Goal: Task Accomplishment & Management: Manage account settings

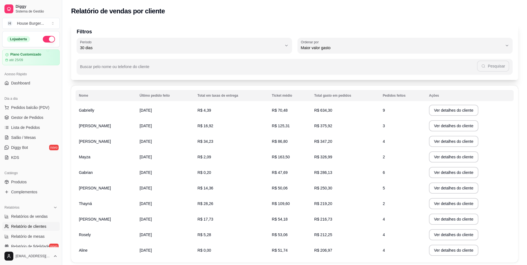
scroll to position [51, 0]
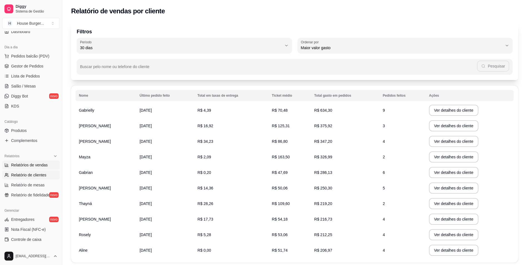
select select "ALL"
select select "0"
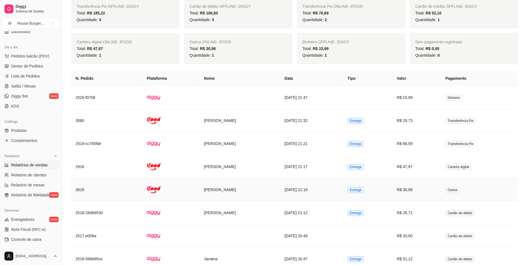
scroll to position [237, 0]
click at [28, 65] on span "Gestor de Pedidos" at bounding box center [27, 66] width 32 height 6
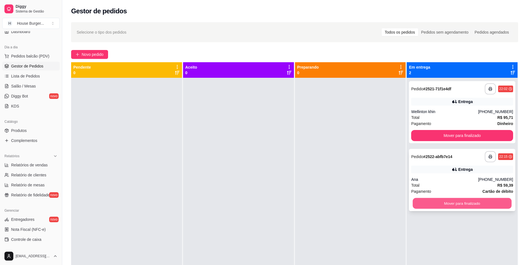
click at [466, 204] on button "Mover para finalizado" at bounding box center [462, 203] width 99 height 11
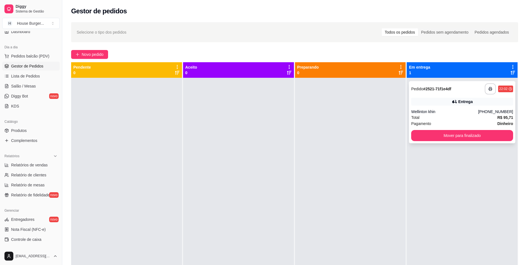
click at [458, 122] on div "Pagamento Dinheiro" at bounding box center [462, 124] width 102 height 6
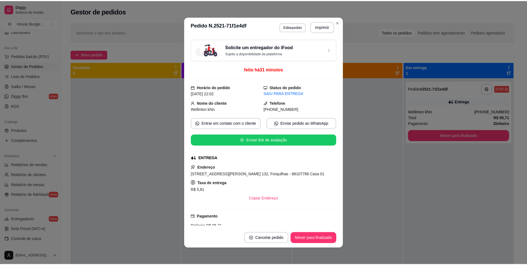
scroll to position [1, 0]
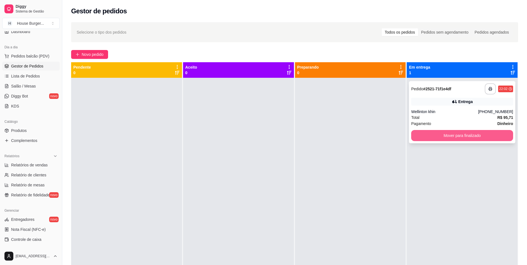
click at [471, 138] on button "Mover para finalizado" at bounding box center [462, 135] width 102 height 11
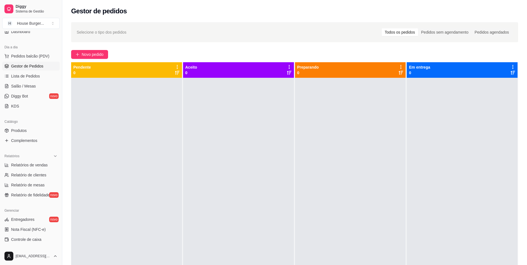
click at [24, 169] on ul "Relatórios de vendas Relatório de clientes Relatório de mesas Relatório de fide…" at bounding box center [30, 180] width 57 height 39
click at [24, 168] on link "Relatórios de vendas" at bounding box center [30, 165] width 57 height 9
select select "ALL"
select select "0"
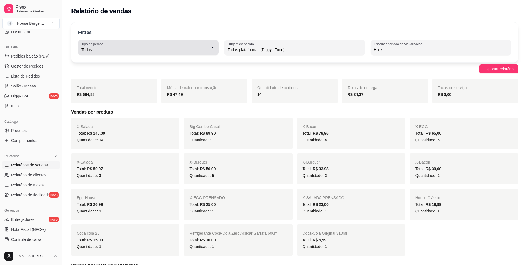
click at [206, 47] on div "Todos" at bounding box center [144, 47] width 127 height 11
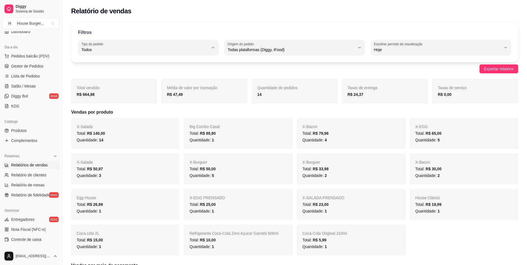
click at [112, 74] on span "Entrega" at bounding box center [145, 71] width 121 height 5
type input "DELIVERY"
select select "DELIVERY"
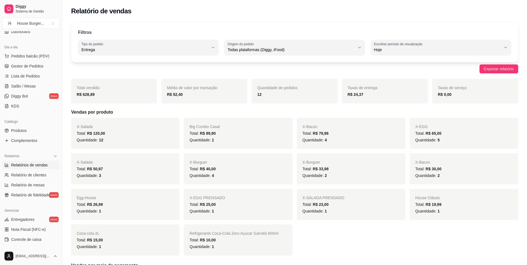
click at [163, 58] on div "Filtros DELIVERY Tipo do pedido Todos Entrega Retirada Mesa Consumo local Tipo …" at bounding box center [294, 42] width 447 height 40
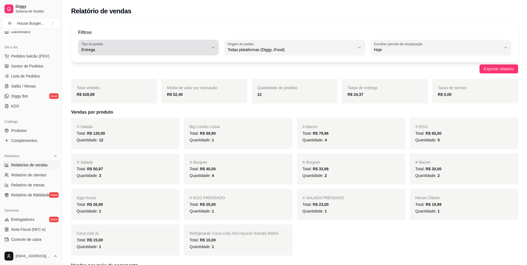
click at [158, 54] on button "Tipo do pedido Entrega" at bounding box center [148, 48] width 141 height 16
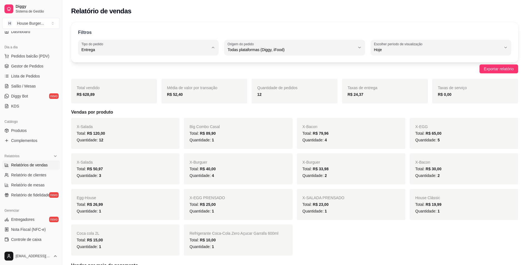
click at [102, 63] on span "Todos" at bounding box center [145, 62] width 121 height 5
type input "ALL"
select select "ALL"
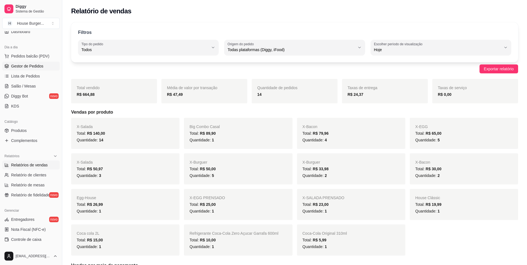
click at [38, 62] on link "Gestor de Pedidos" at bounding box center [30, 66] width 57 height 9
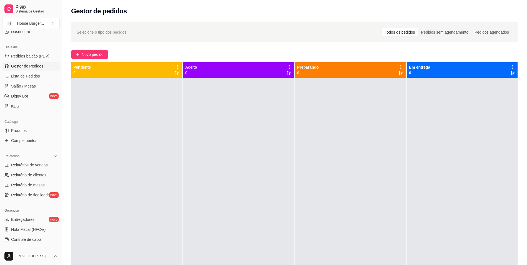
click at [37, 66] on span "Gestor de Pedidos" at bounding box center [27, 66] width 32 height 6
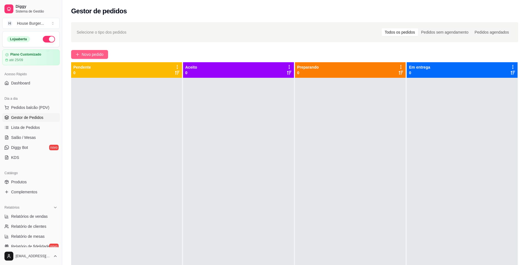
click at [99, 56] on span "Novo pedido" at bounding box center [93, 54] width 22 height 6
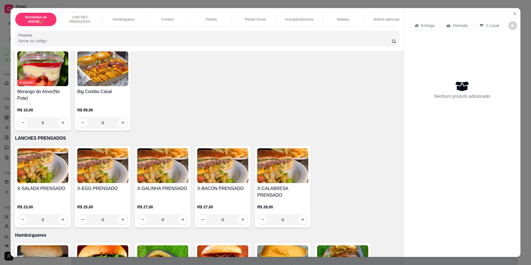
scroll to position [56, 0]
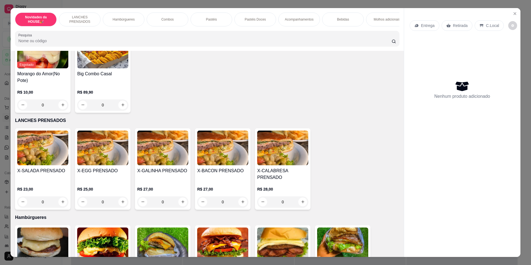
click at [215, 22] on div "Pastéis" at bounding box center [212, 19] width 42 height 14
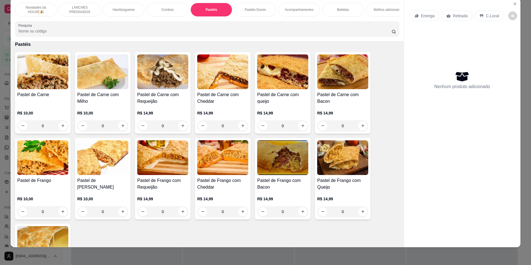
scroll to position [592, 0]
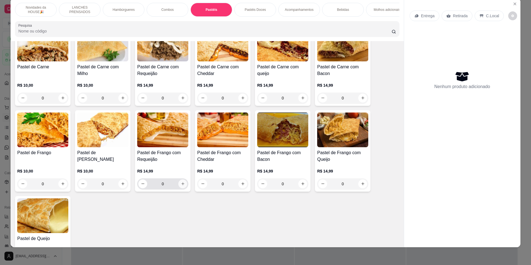
click at [178, 188] on button "increase-product-quantity" at bounding box center [182, 183] width 9 height 9
type input "1"
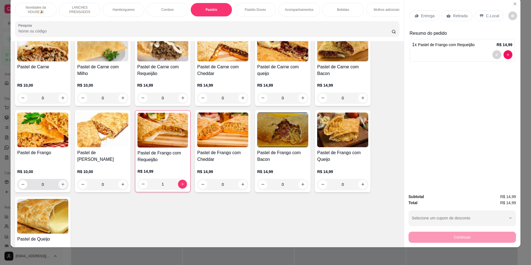
click at [62, 186] on icon "increase-product-quantity" at bounding box center [63, 184] width 4 height 4
type input "1"
click at [455, 16] on p "Retirada" at bounding box center [460, 16] width 15 height 6
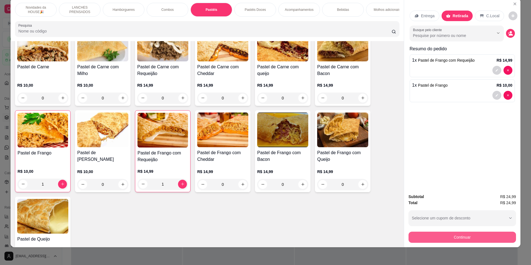
click at [426, 234] on button "Continuar" at bounding box center [462, 237] width 107 height 11
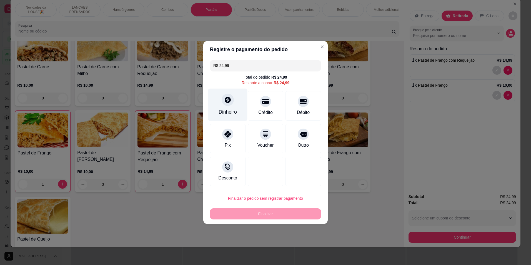
click at [229, 109] on div "Dinheiro" at bounding box center [228, 111] width 18 height 7
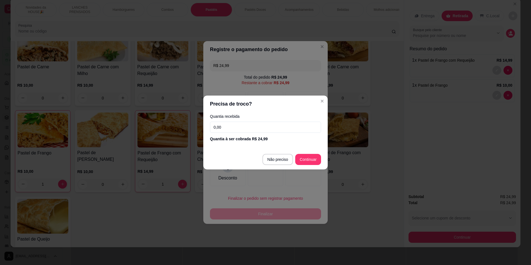
click at [269, 129] on input "0,00" at bounding box center [265, 127] width 111 height 11
type input "R$ 0,00"
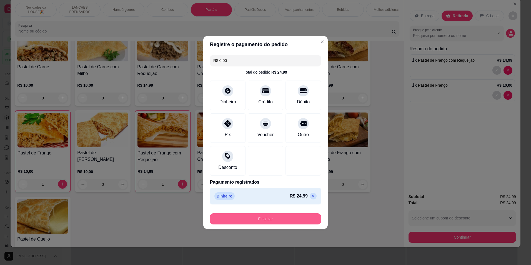
click at [296, 219] on button "Finalizar" at bounding box center [265, 218] width 111 height 11
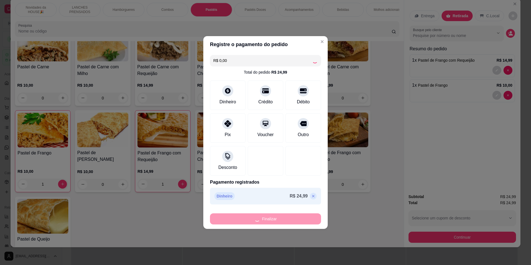
type input "0"
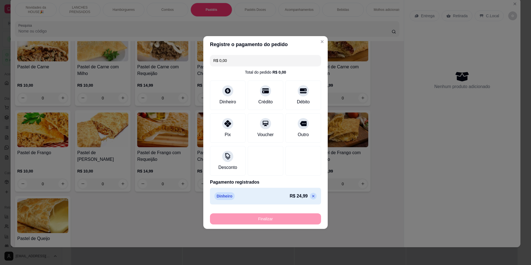
type input "-R$ 24,99"
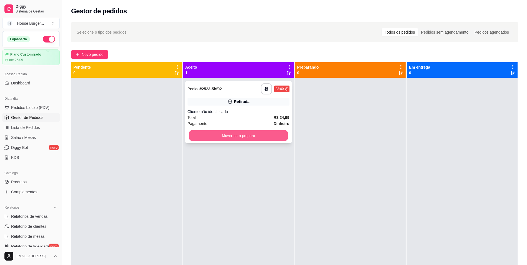
click at [257, 139] on button "Mover para preparo" at bounding box center [238, 135] width 99 height 11
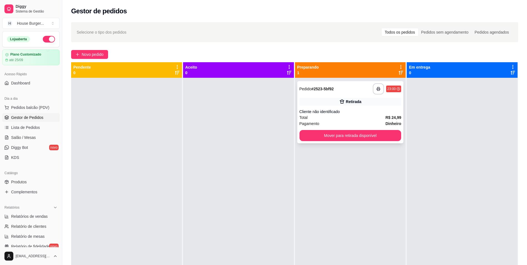
click at [367, 119] on div "Total R$ 24,99" at bounding box center [350, 117] width 102 height 6
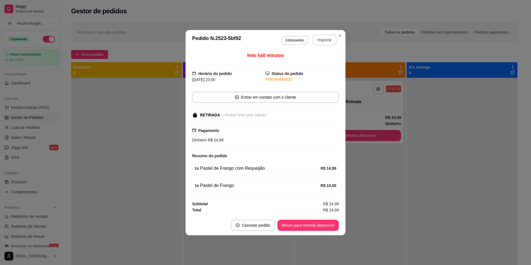
click at [329, 39] on button "Imprimir" at bounding box center [324, 39] width 24 height 11
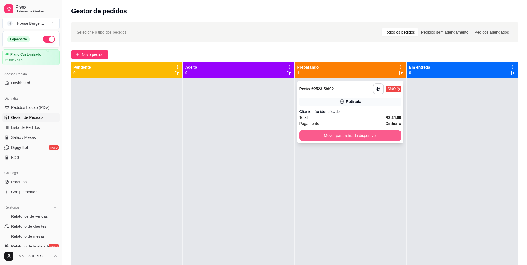
click at [380, 138] on button "Mover para retirada disponível" at bounding box center [350, 135] width 102 height 11
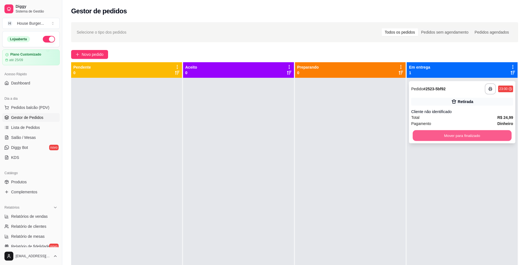
click at [464, 137] on button "Mover para finalizado" at bounding box center [462, 135] width 99 height 11
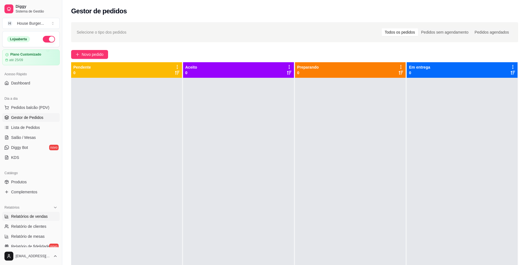
click at [26, 217] on span "Relatórios de vendas" at bounding box center [29, 217] width 37 height 6
select select "ALL"
select select "0"
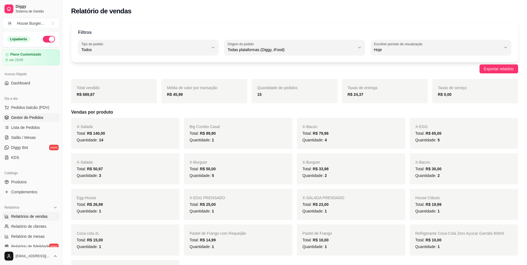
click at [44, 119] on link "Gestor de Pedidos" at bounding box center [30, 117] width 57 height 9
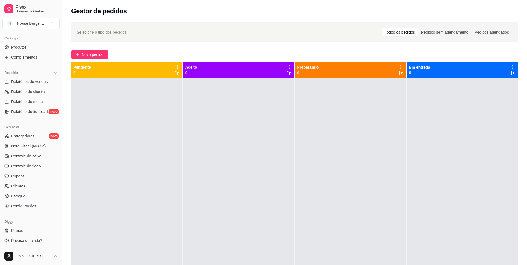
scroll to position [85, 0]
